Goal: Task Accomplishment & Management: Manage account settings

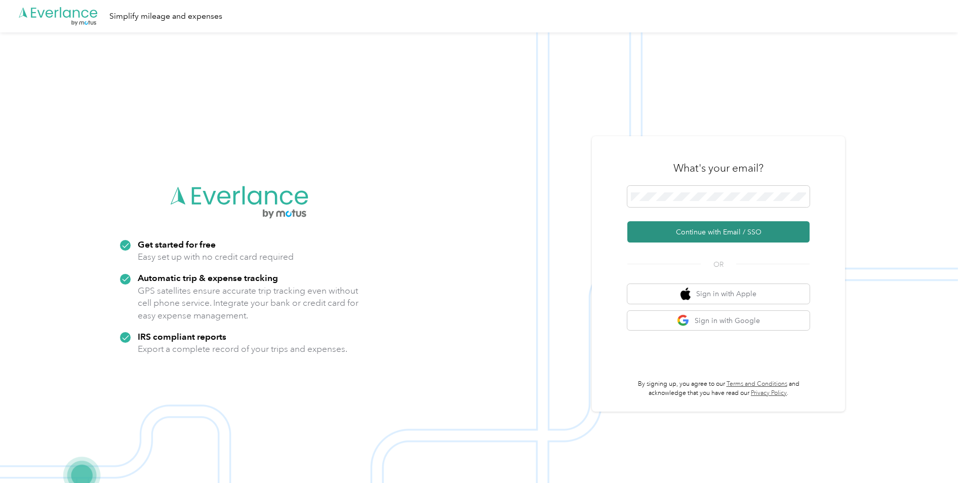
click at [691, 232] on button "Continue with Email / SSO" at bounding box center [719, 231] width 182 height 21
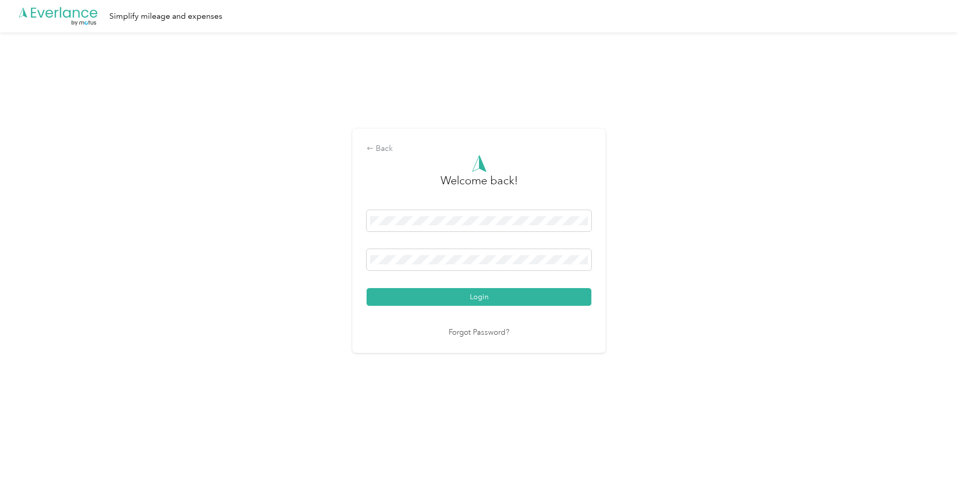
click at [367, 288] on button "Login" at bounding box center [479, 297] width 225 height 18
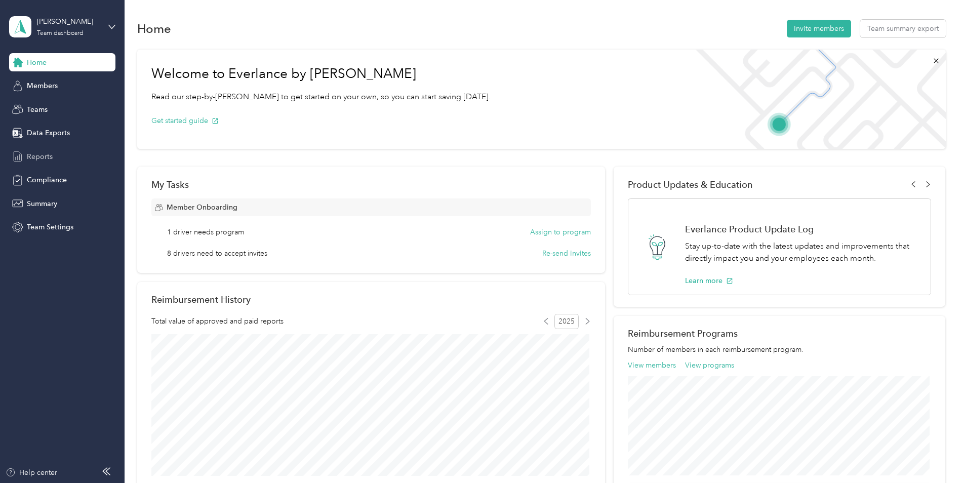
click at [51, 154] on span "Reports" at bounding box center [40, 156] width 26 height 11
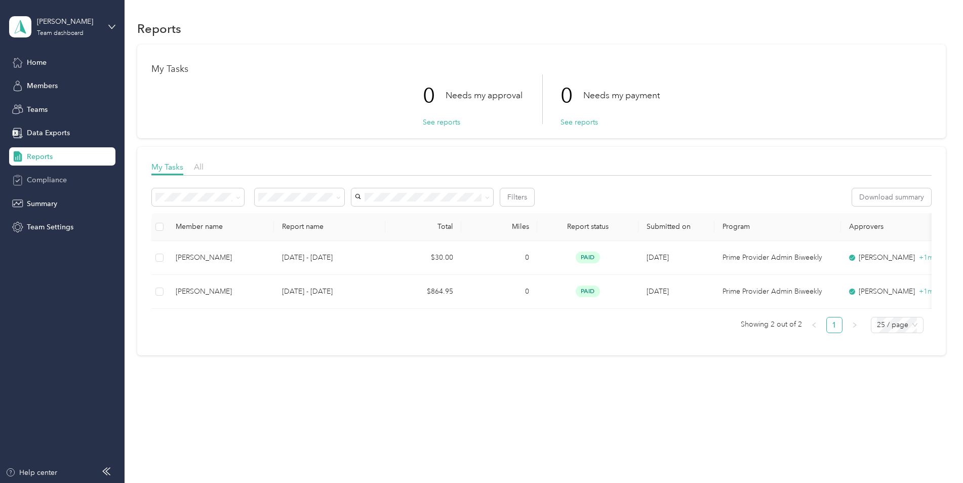
click at [55, 178] on span "Compliance" at bounding box center [47, 180] width 40 height 11
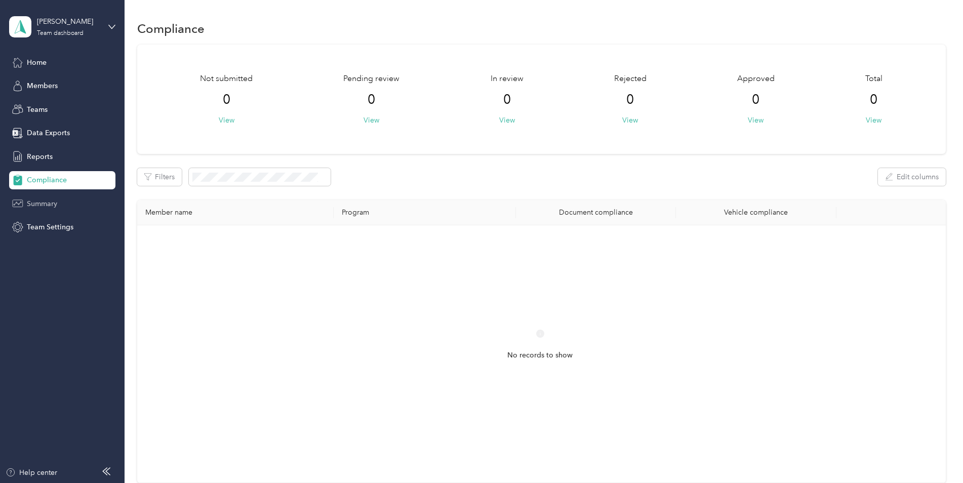
click at [55, 200] on span "Summary" at bounding box center [42, 204] width 30 height 11
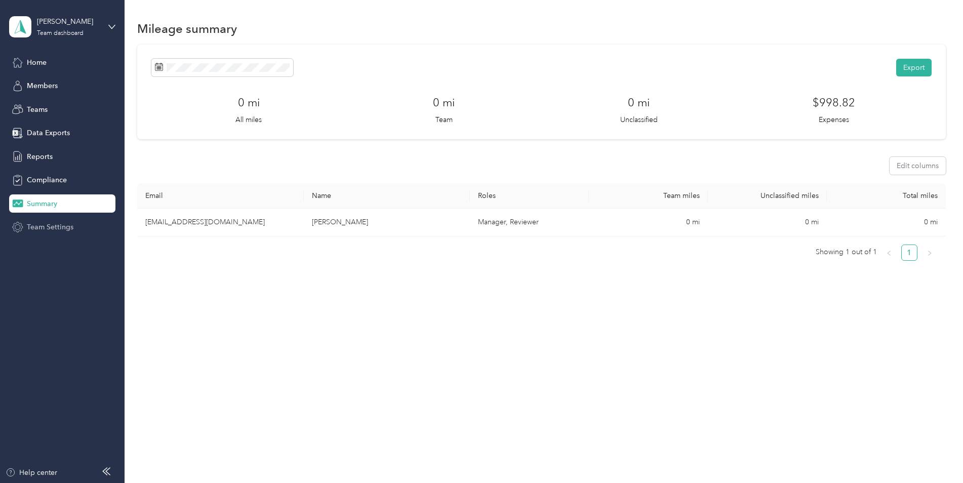
click at [54, 225] on span "Team Settings" at bounding box center [50, 227] width 47 height 11
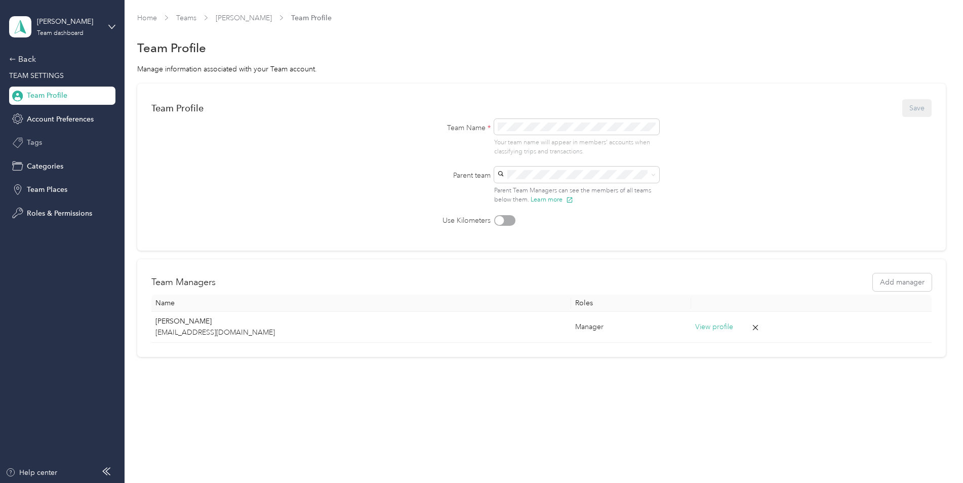
click at [49, 140] on div "Tags" at bounding box center [62, 143] width 106 height 18
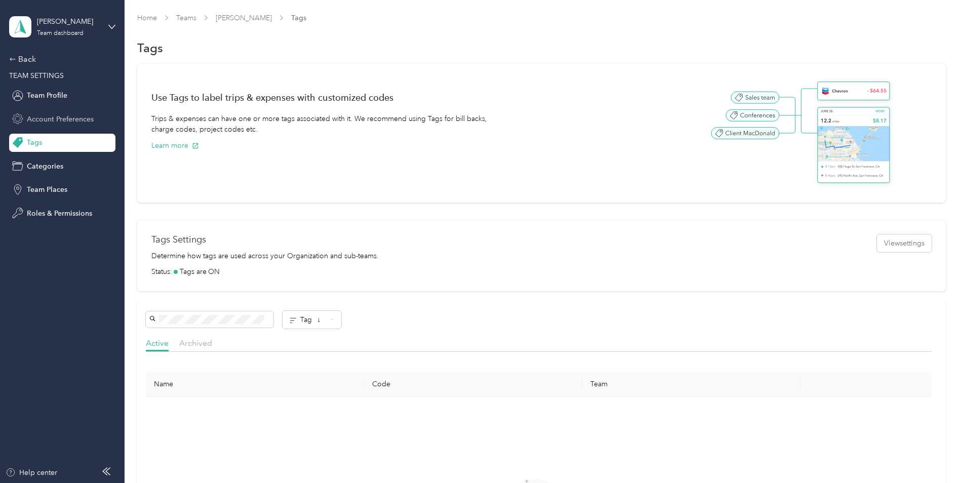
click at [58, 121] on span "Account Preferences" at bounding box center [60, 119] width 67 height 11
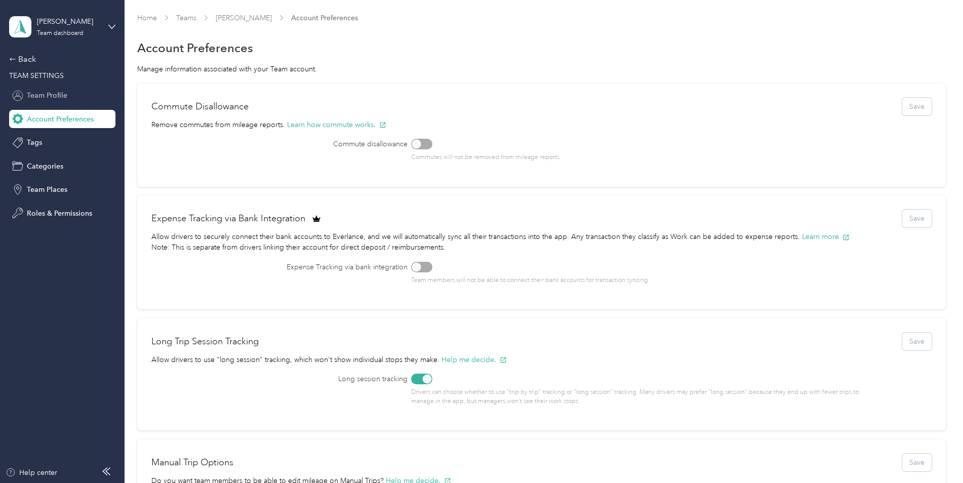
click at [53, 95] on span "Team Profile" at bounding box center [47, 95] width 41 height 11
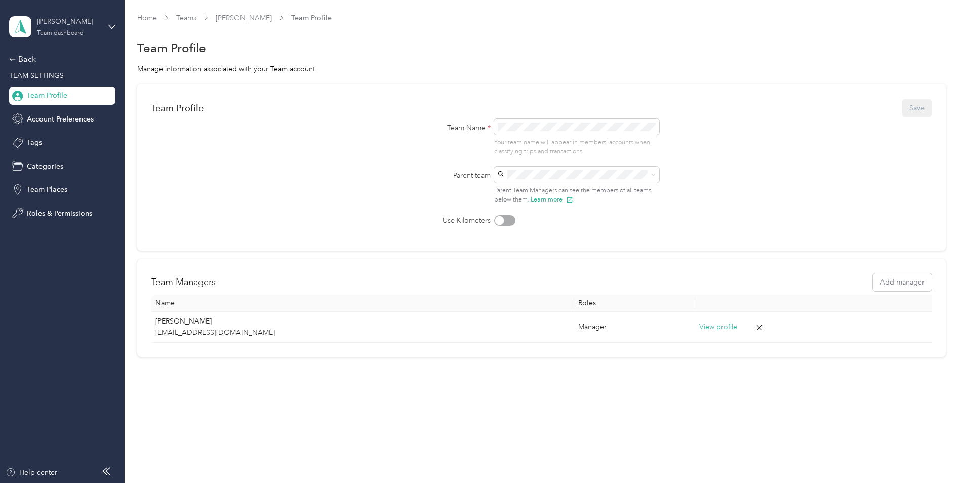
click at [75, 30] on div "Team dashboard" at bounding box center [60, 33] width 47 height 6
click at [56, 109] on div "Personal dashboard" at bounding box center [50, 103] width 64 height 11
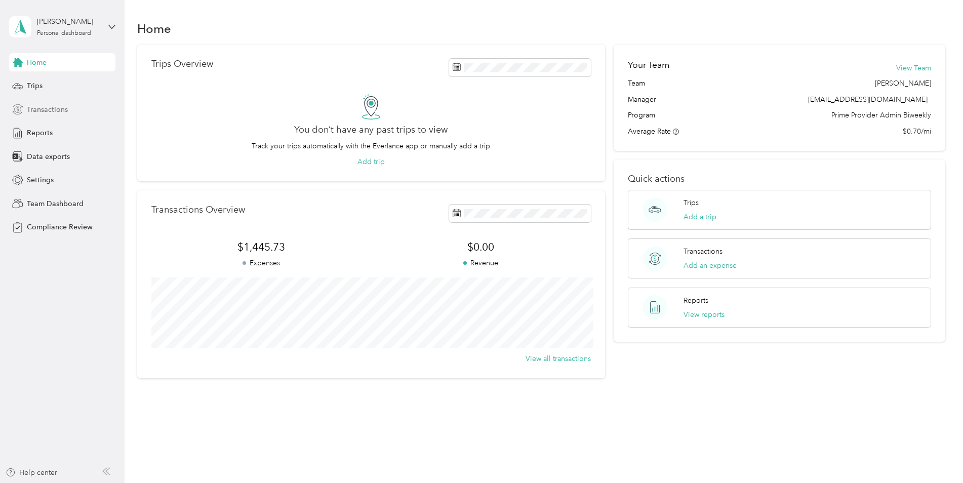
click at [56, 108] on span "Transactions" at bounding box center [47, 109] width 41 height 11
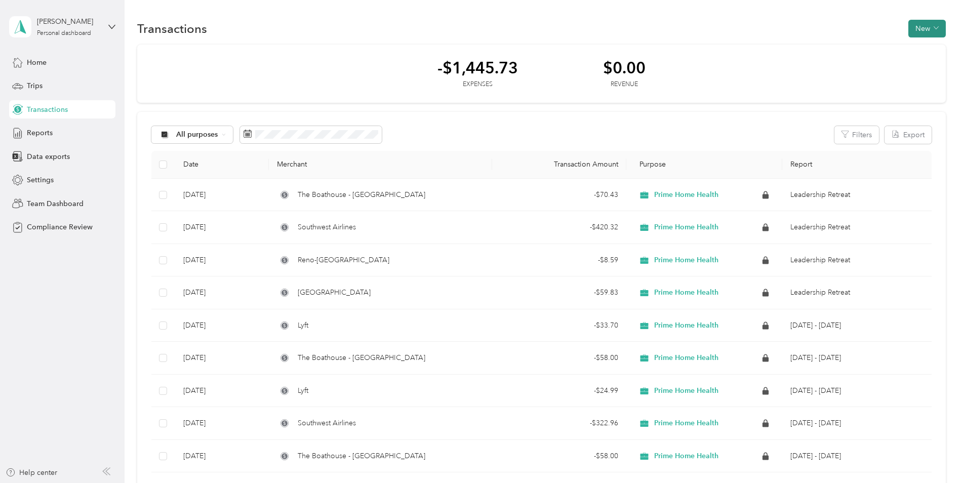
click at [921, 32] on button "New" at bounding box center [927, 29] width 37 height 18
click at [924, 48] on span "Expense" at bounding box center [922, 48] width 27 height 11
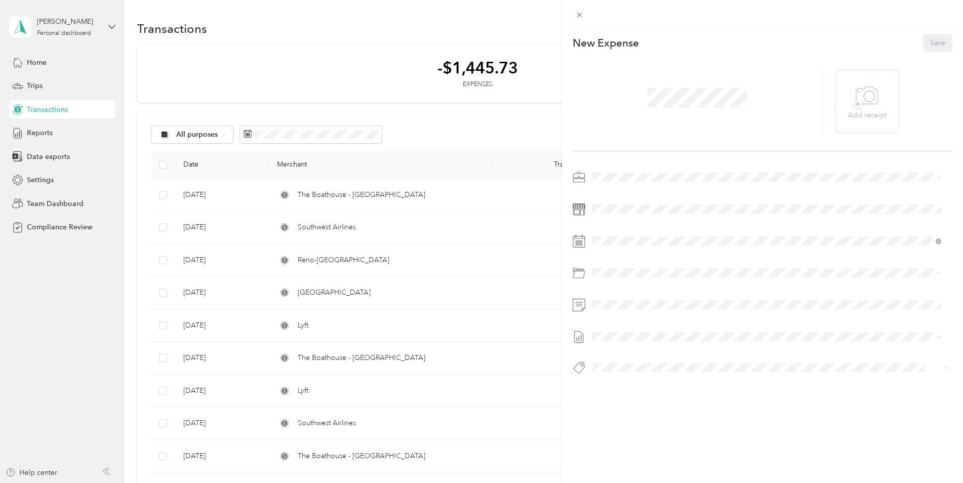
click at [663, 429] on div "This expense cannot be edited because it is either under review, approved, or p…" at bounding box center [763, 268] width 402 height 483
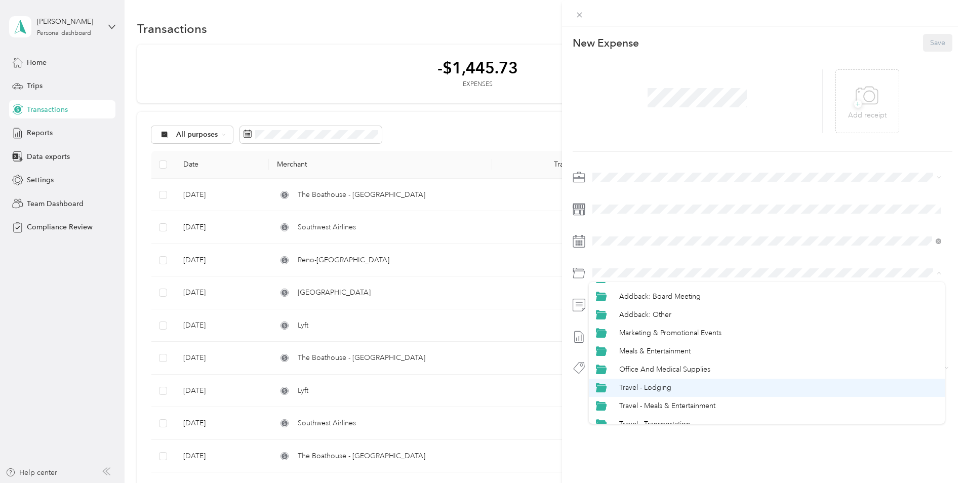
scroll to position [98, 0]
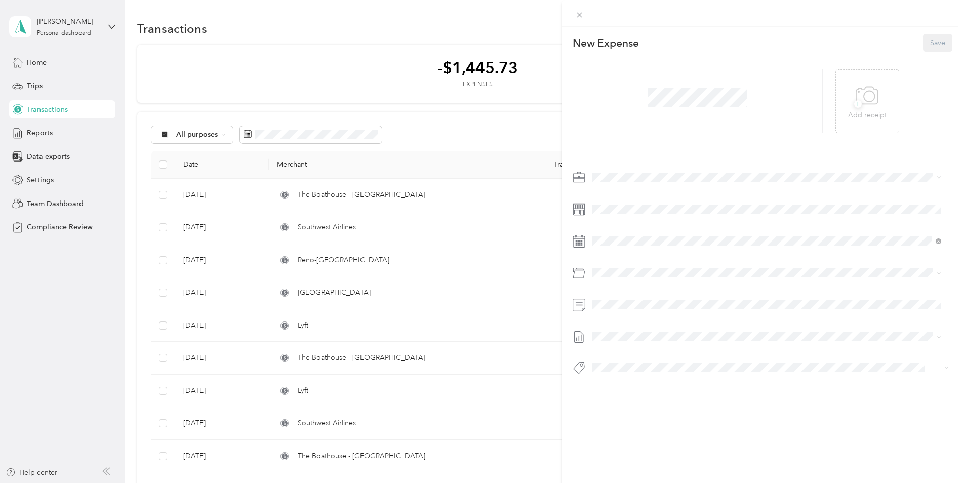
click at [674, 441] on div "This expense cannot be edited because it is either under review, approved, or p…" at bounding box center [763, 268] width 402 height 483
